Goal: Communication & Community: Connect with others

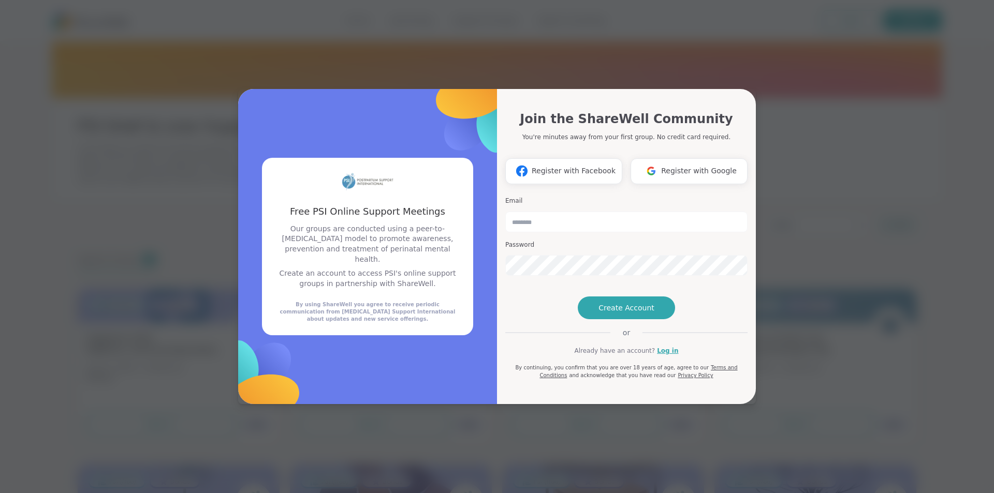
type input "**********"
click at [632, 319] on button "Create Account" at bounding box center [626, 308] width 97 height 23
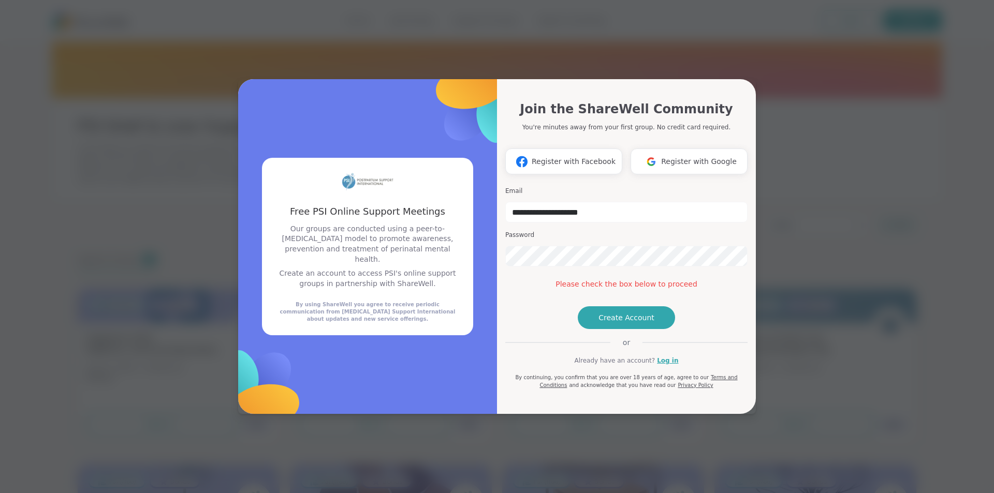
click at [613, 323] on span "Create Account" at bounding box center [626, 318] width 56 height 10
click at [666, 365] on link "Log in" at bounding box center [667, 360] width 21 height 9
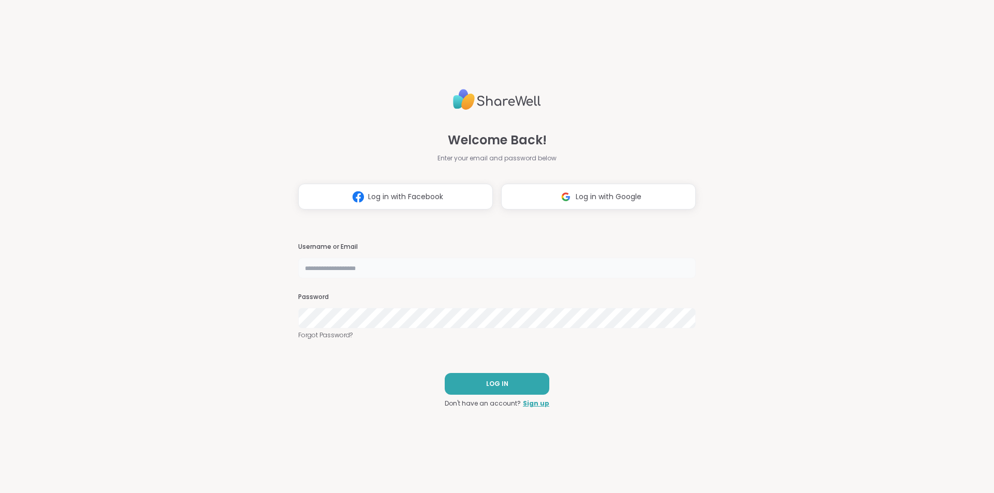
click at [313, 270] on input "text" at bounding box center [496, 268] width 397 height 21
type input "**********"
click at [488, 376] on button "LOG IN" at bounding box center [497, 384] width 105 height 22
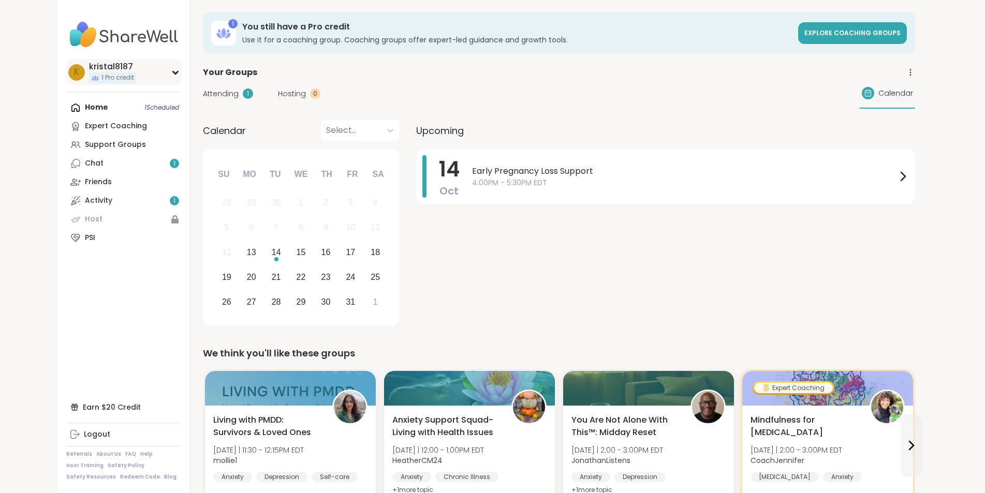
click at [171, 73] on icon at bounding box center [175, 72] width 8 height 5
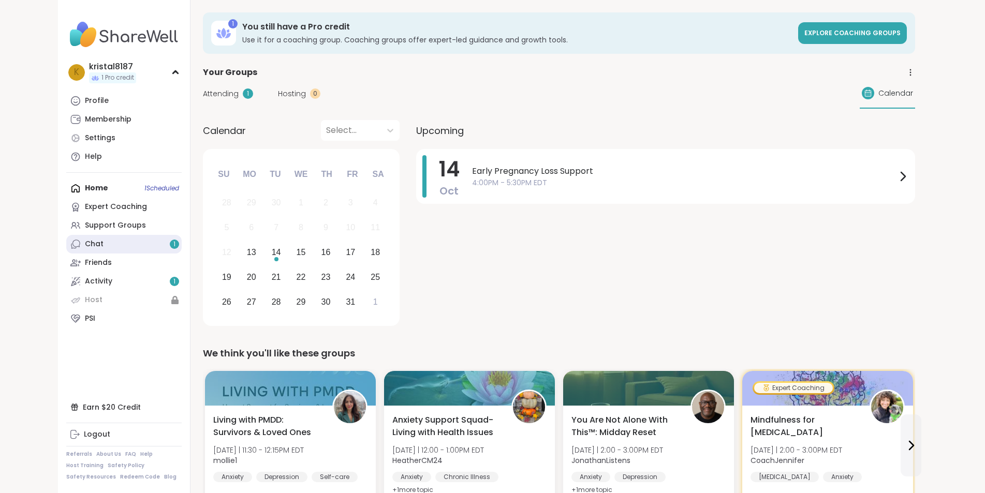
click at [81, 244] on link "Chat 1" at bounding box center [123, 244] width 115 height 19
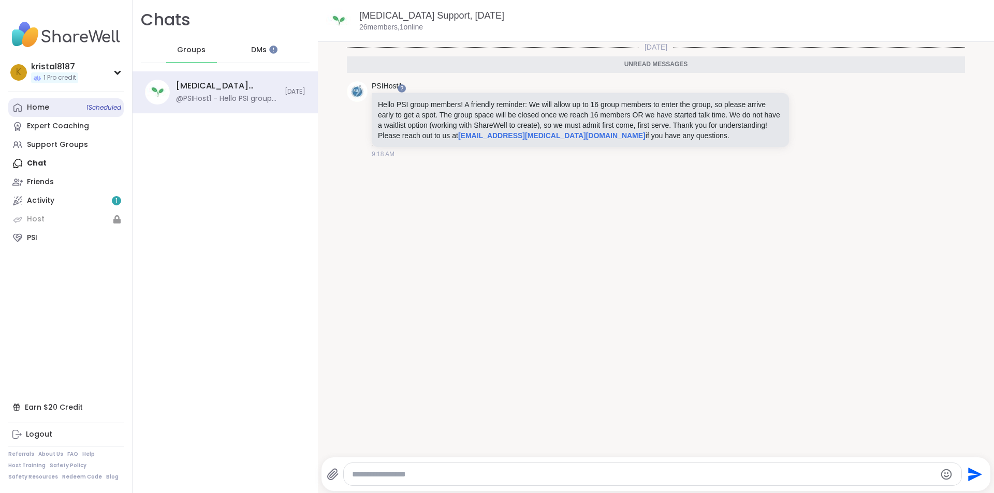
click at [78, 111] on link "Home 1 Scheduled" at bounding box center [65, 107] width 115 height 19
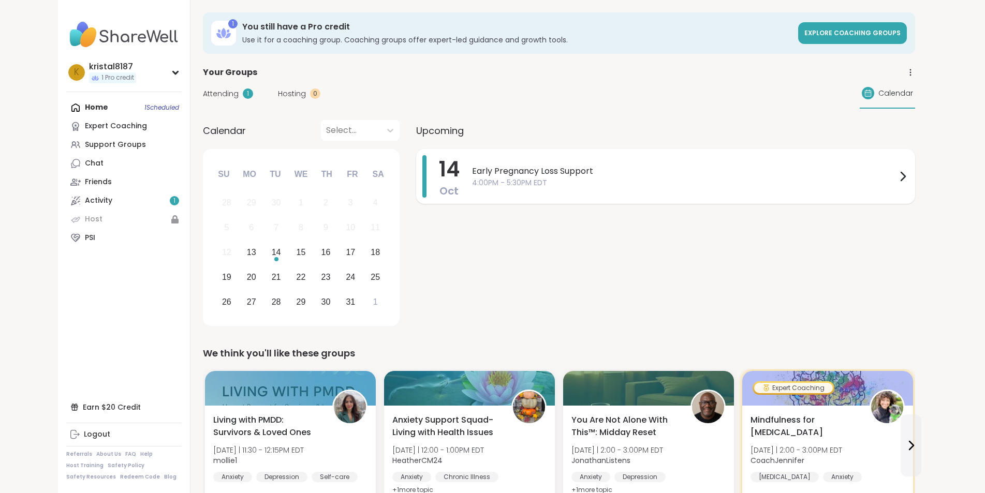
click at [909, 178] on icon at bounding box center [902, 176] width 12 height 12
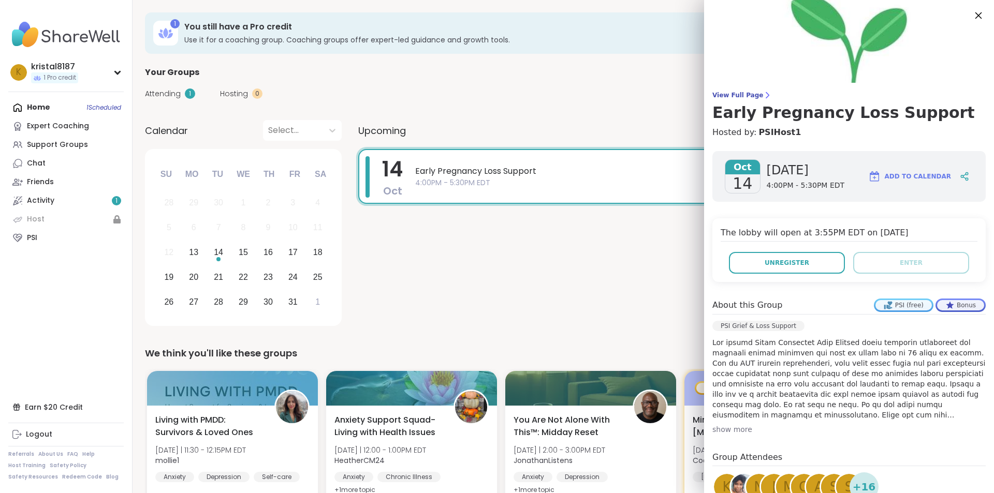
click at [969, 19] on div at bounding box center [978, 16] width 18 height 18
drag, startPoint x: 972, startPoint y: 18, endPoint x: 951, endPoint y: 15, distance: 21.4
click at [972, 17] on icon at bounding box center [978, 15] width 12 height 12
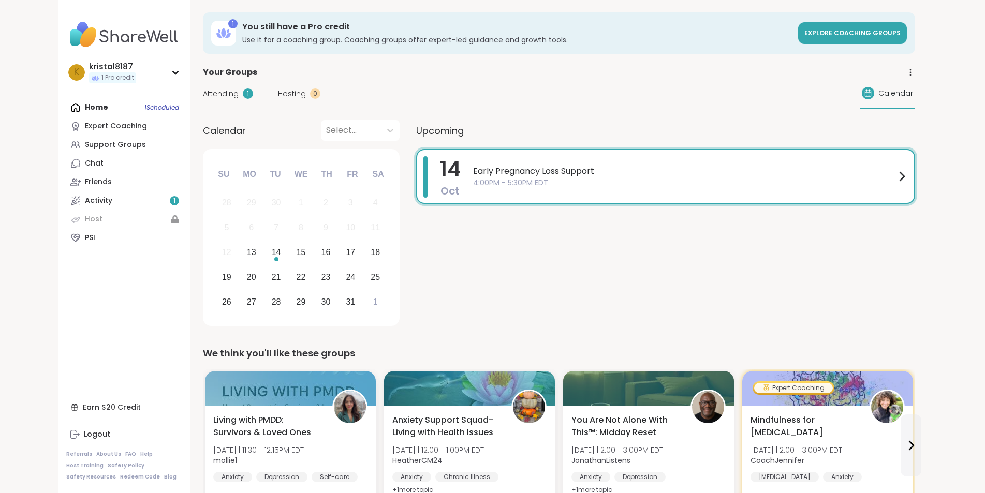
click at [125, 70] on nav "k kristal8187 1 Pro credit Profile Membership Settings Help Home 1 Scheduled Ex…" at bounding box center [124, 246] width 132 height 493
click at [173, 73] on icon at bounding box center [175, 72] width 5 height 3
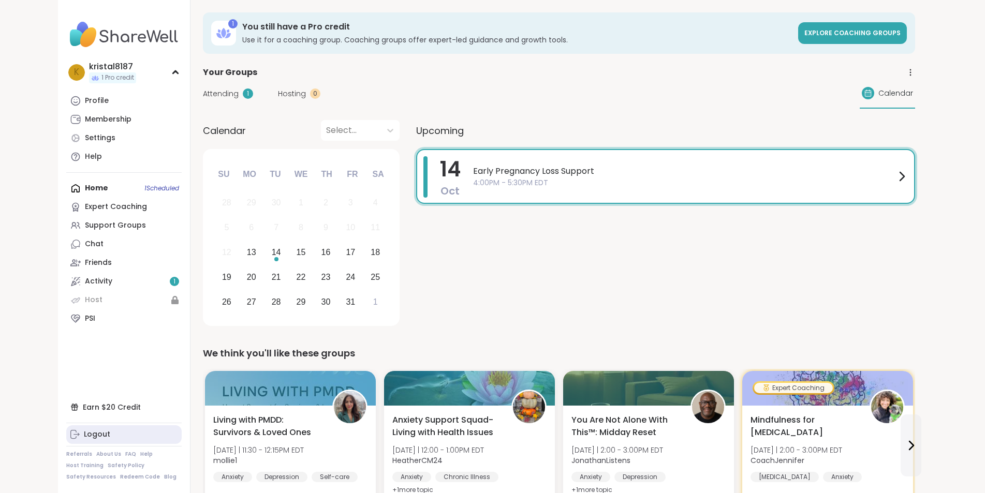
click at [66, 440] on link "Logout" at bounding box center [123, 434] width 115 height 19
